Goal: Navigation & Orientation: Find specific page/section

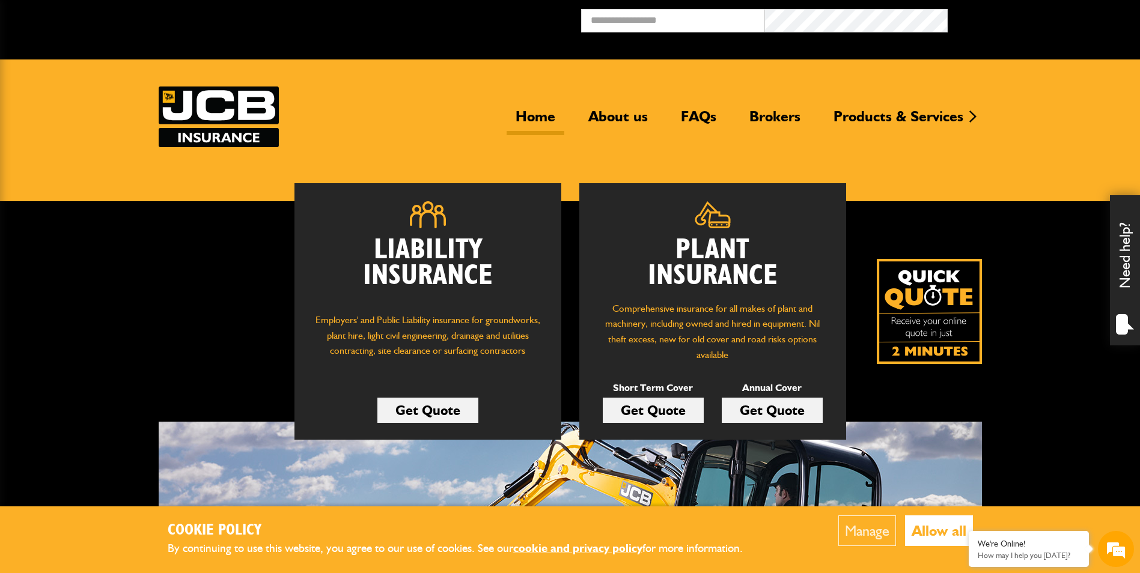
click at [925, 527] on button "Allow all" at bounding box center [939, 531] width 68 height 31
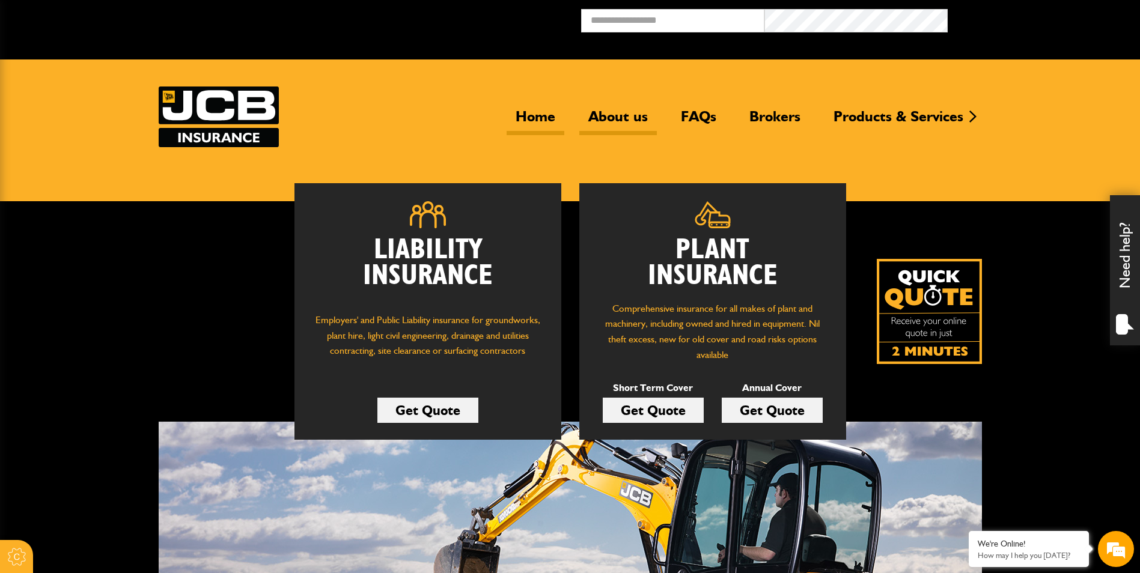
click at [627, 116] on link "About us" at bounding box center [618, 122] width 78 height 28
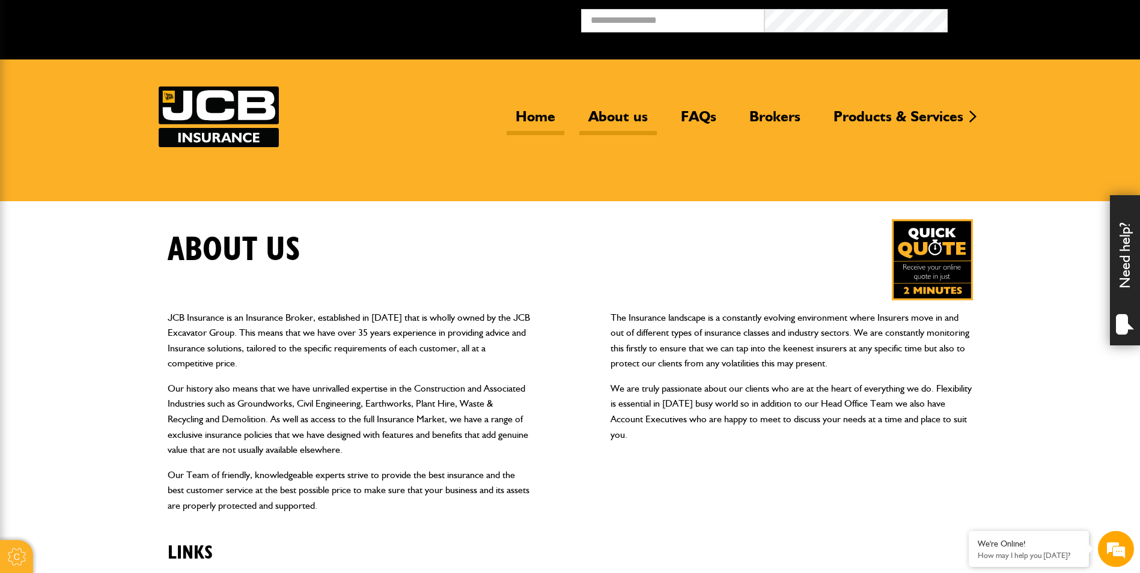
click at [531, 116] on link "Home" at bounding box center [536, 122] width 58 height 28
